Goal: Task Accomplishment & Management: Manage account settings

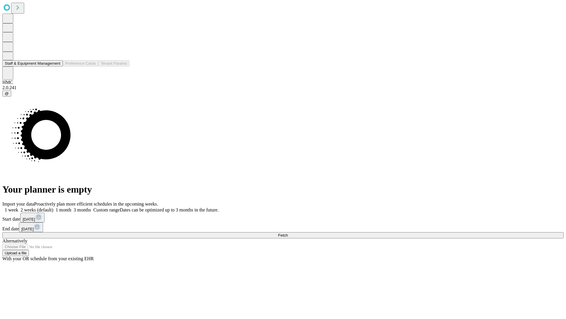
click at [55, 66] on button "Staff & Equipment Management" at bounding box center [32, 63] width 60 height 6
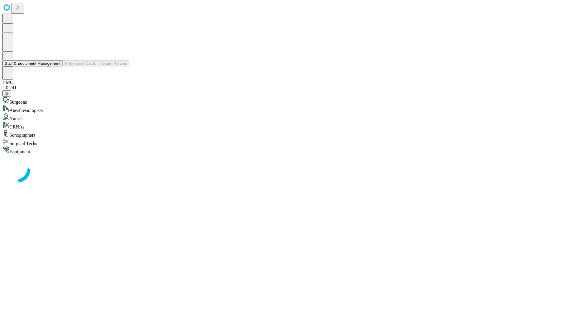
click at [56, 66] on button "Staff & Equipment Management" at bounding box center [32, 63] width 60 height 6
